Goal: Task Accomplishment & Management: Complete application form

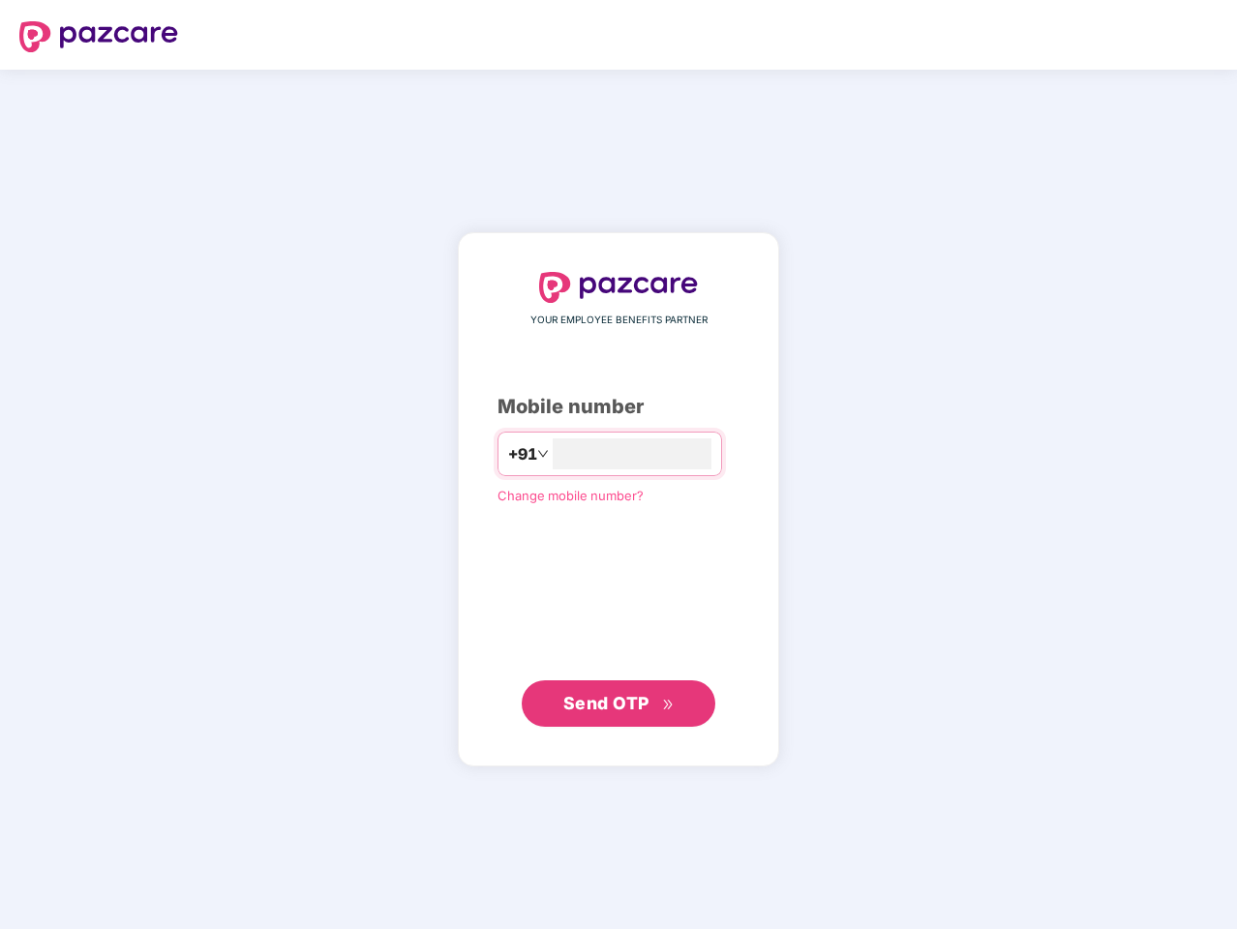
click at [618, 465] on input "number" at bounding box center [632, 453] width 159 height 31
click at [99, 37] on img at bounding box center [98, 36] width 159 height 31
click at [508, 454] on span "+91" at bounding box center [522, 454] width 29 height 24
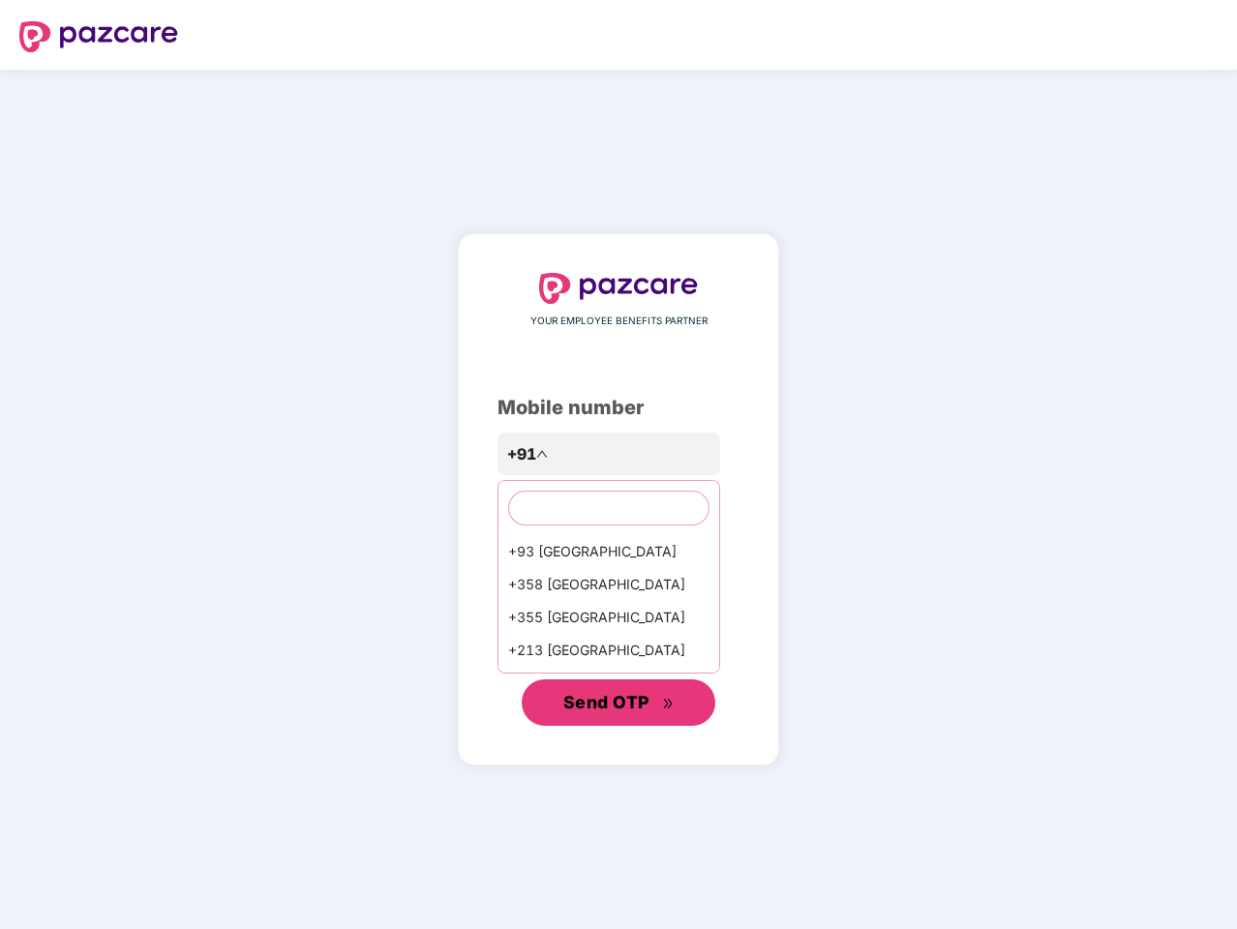
click at [618, 704] on span "Send OTP" at bounding box center [606, 702] width 86 height 20
